Goal: Find specific page/section: Find specific page/section

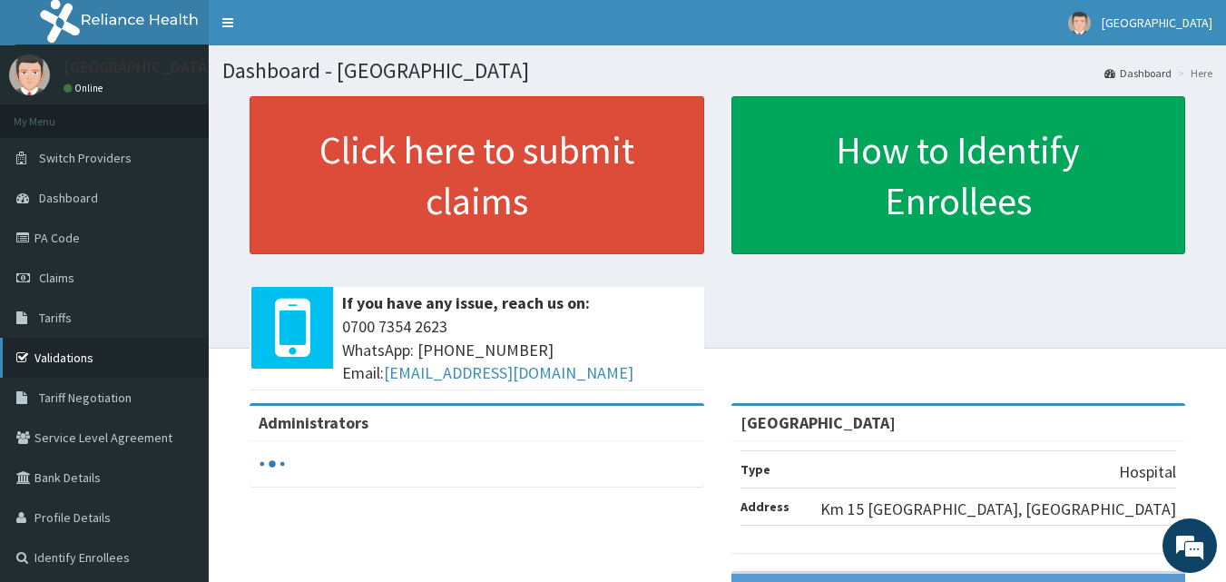
click at [63, 358] on link "Validations" at bounding box center [104, 358] width 209 height 40
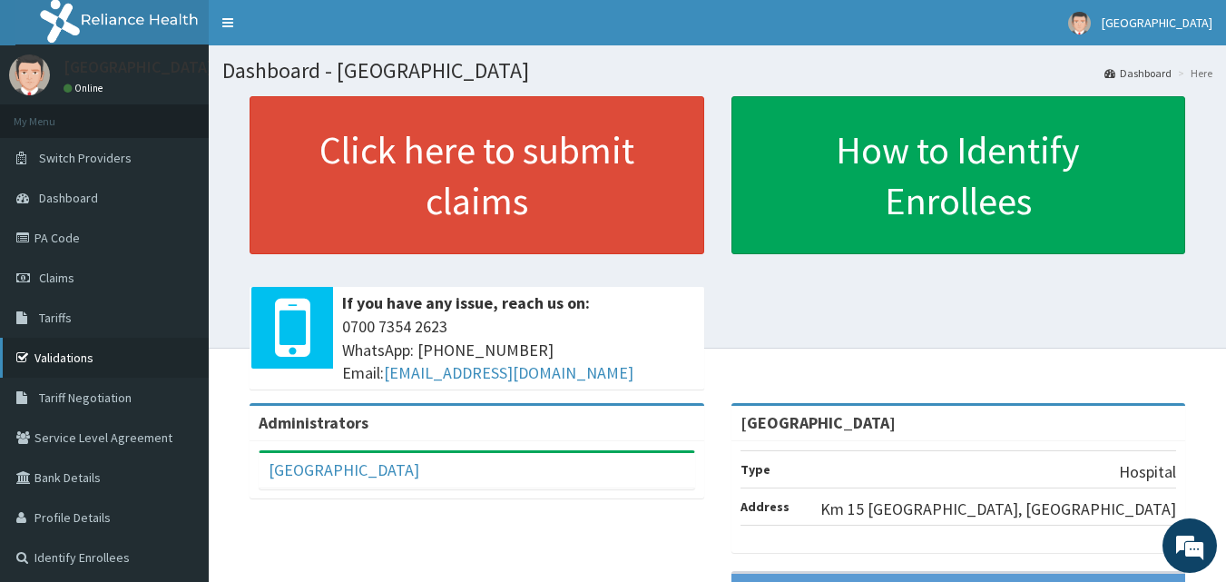
click at [104, 348] on link "Validations" at bounding box center [104, 358] width 209 height 40
